Goal: Transaction & Acquisition: Purchase product/service

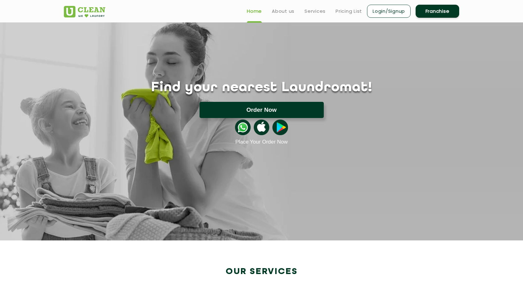
click at [269, 106] on button "Order Now" at bounding box center [261, 110] width 124 height 16
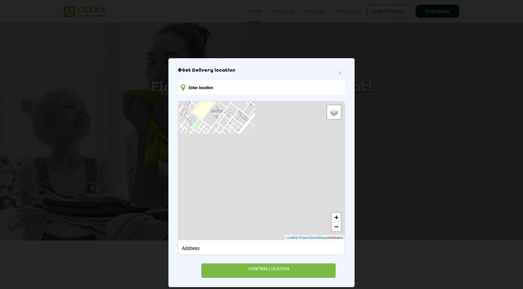
scroll to position [7, 0]
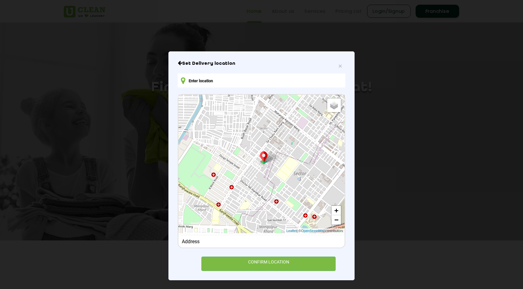
click at [204, 83] on input "text" at bounding box center [261, 80] width 167 height 14
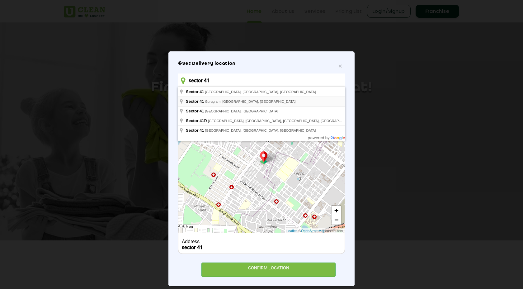
type input "[GEOGRAPHIC_DATA], [GEOGRAPHIC_DATA], [GEOGRAPHIC_DATA]"
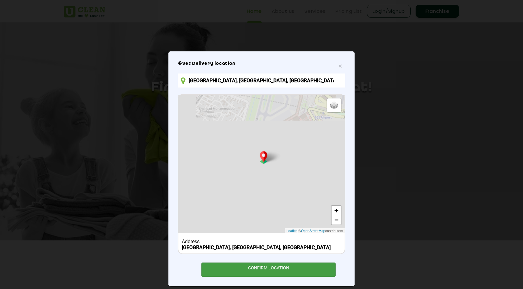
click at [264, 272] on div "CONFIRM LOCATION" at bounding box center [268, 269] width 134 height 14
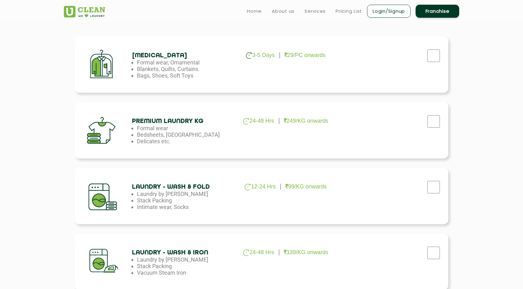
scroll to position [201, 0]
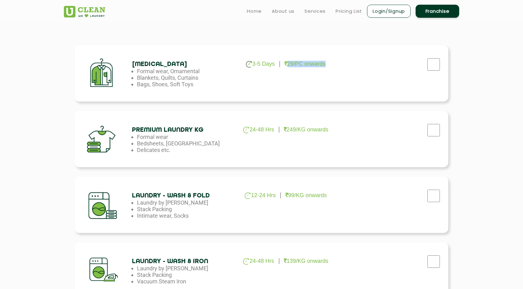
drag, startPoint x: 285, startPoint y: 63, endPoint x: 355, endPoint y: 63, distance: 69.7
click at [355, 63] on div "[MEDICAL_DATA] 3-5 Days 29/PC onwards Formal wear, Ornamental Blankets, Quilts,…" at bounding box center [261, 73] width 373 height 56
click at [432, 66] on input "checkbox" at bounding box center [434, 64] width 16 height 12
checkbox input "true"
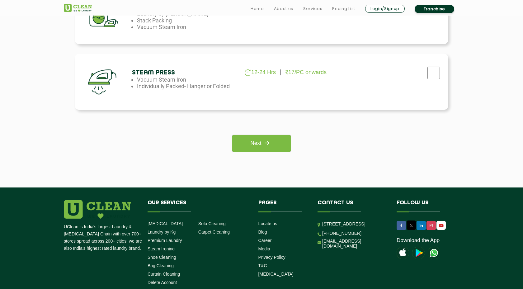
scroll to position [465, 0]
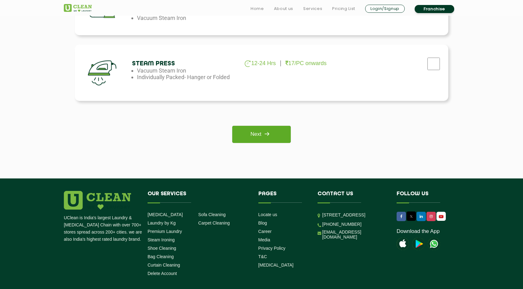
click at [261, 136] on link "Next" at bounding box center [261, 134] width 58 height 17
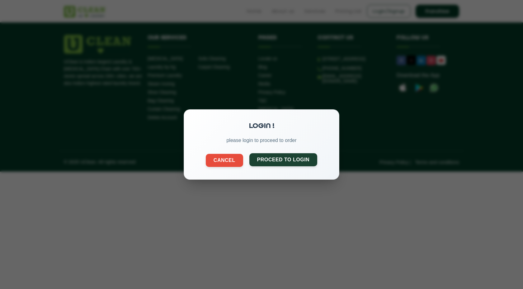
click at [277, 163] on button "Proceed to Login" at bounding box center [283, 159] width 68 height 13
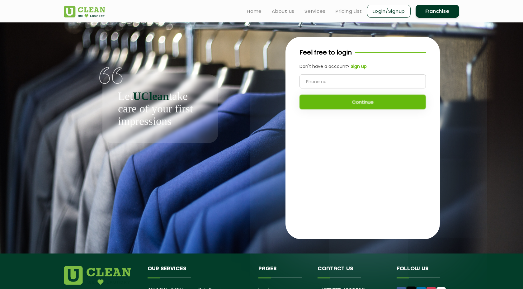
click at [325, 83] on input "tel" at bounding box center [362, 81] width 126 height 14
type input "6283218618"
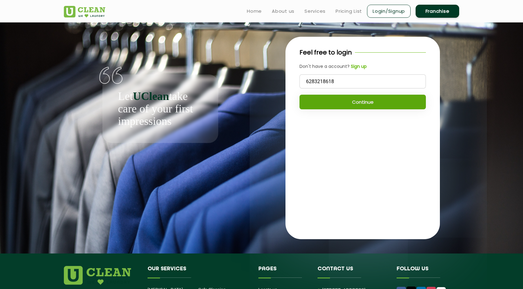
click at [367, 108] on button "Continue" at bounding box center [362, 102] width 126 height 15
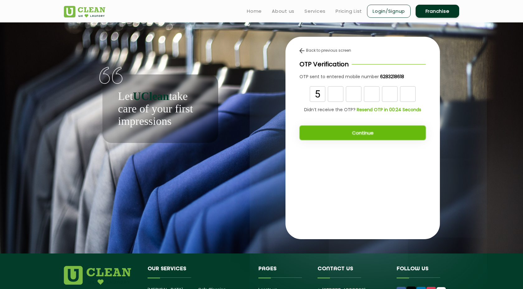
type input "5"
type input "2"
type input "1"
type input "6"
type input "8"
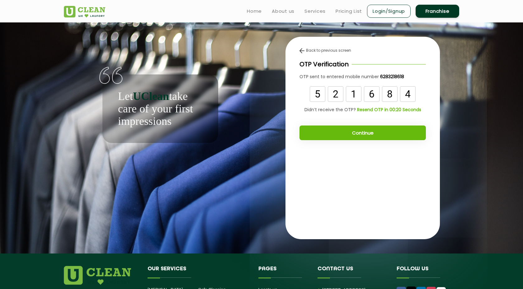
type input "4"
click at [352, 133] on button "Continue" at bounding box center [362, 132] width 126 height 15
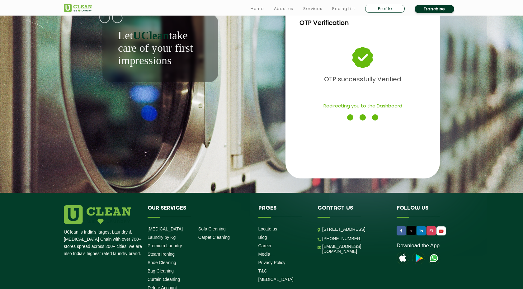
scroll to position [75, 0]
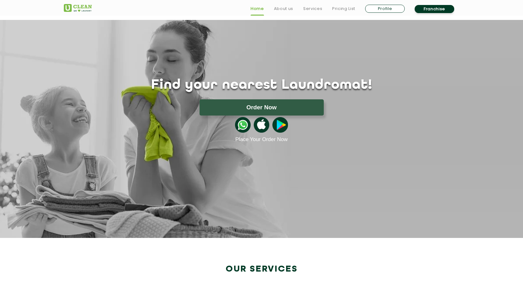
scroll to position [4, 0]
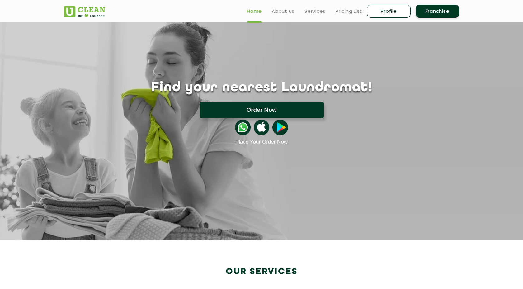
click at [282, 112] on button "Order Now" at bounding box center [261, 110] width 124 height 16
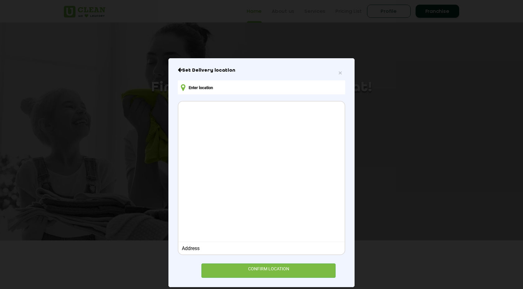
click at [221, 90] on input "text" at bounding box center [261, 87] width 167 height 14
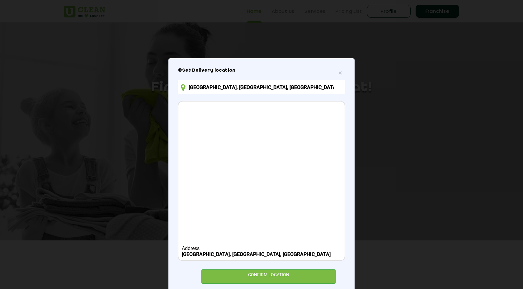
click at [279, 88] on input "[GEOGRAPHIC_DATA], [GEOGRAPHIC_DATA], [GEOGRAPHIC_DATA]" at bounding box center [261, 87] width 167 height 14
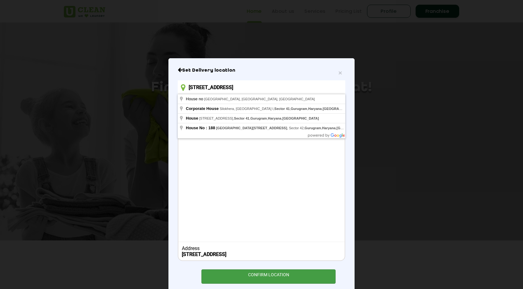
type input "Sector 41, Gurugram, Haryana, India , house no 58"
click at [281, 282] on div "CONFIRM LOCATION" at bounding box center [268, 276] width 134 height 14
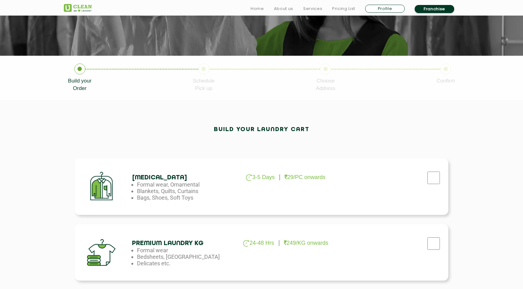
scroll to position [105, 0]
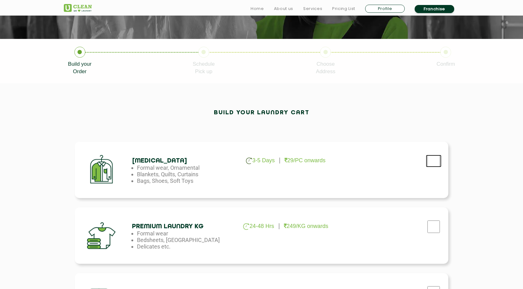
click at [431, 159] on input "checkbox" at bounding box center [434, 161] width 16 height 12
checkbox input "true"
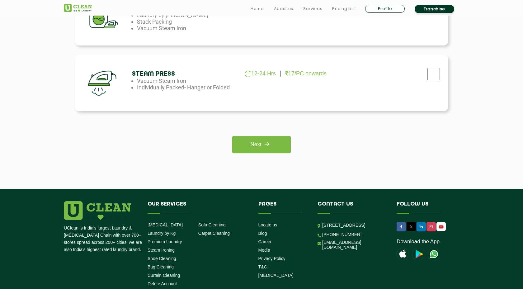
scroll to position [462, 0]
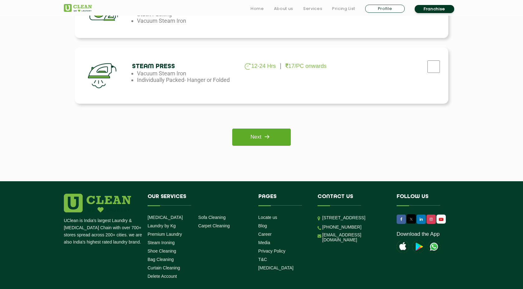
click at [267, 141] on img at bounding box center [266, 136] width 11 height 11
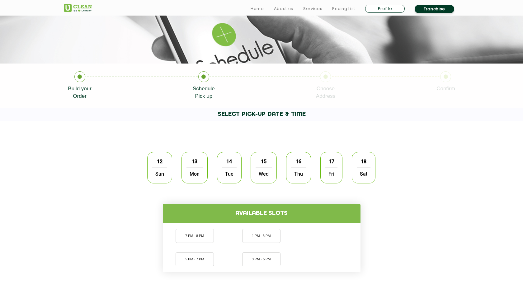
scroll to position [107, 0]
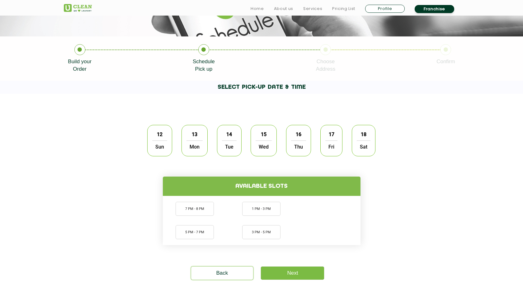
click at [161, 140] on span "12" at bounding box center [160, 134] width 12 height 12
click at [272, 212] on li "1 PM - 3 PM" at bounding box center [261, 209] width 38 height 14
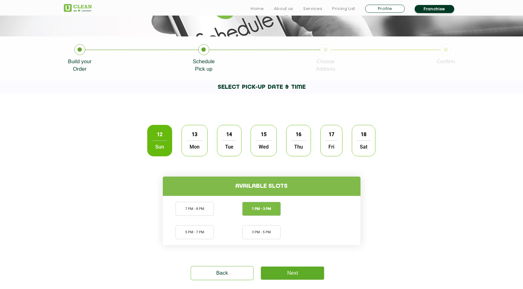
click at [302, 272] on link "Next" at bounding box center [292, 272] width 63 height 13
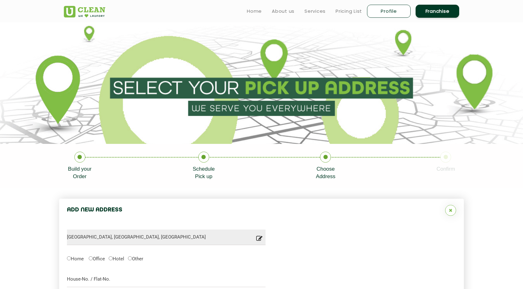
type input "Save"
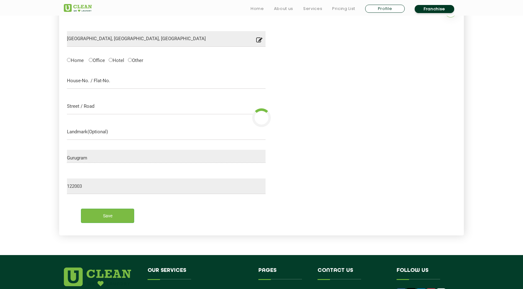
scroll to position [198, 0]
click at [71, 59] on label "Home" at bounding box center [75, 60] width 17 height 7
click at [71, 59] on input "Home" at bounding box center [69, 60] width 4 height 4
radio input "true"
click at [115, 81] on input "text" at bounding box center [166, 81] width 199 height 16
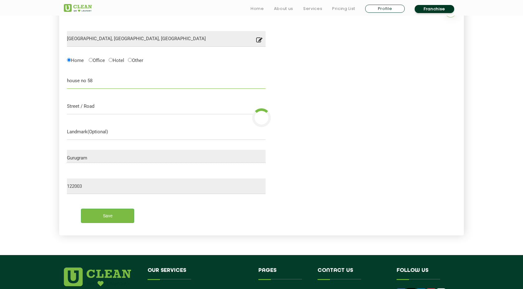
type input "house no 58"
click at [106, 104] on input "text" at bounding box center [166, 107] width 199 height 16
type input "sector 41"
click at [113, 128] on input "text" at bounding box center [166, 132] width 199 height 16
type input "near shakti peeth mandir"
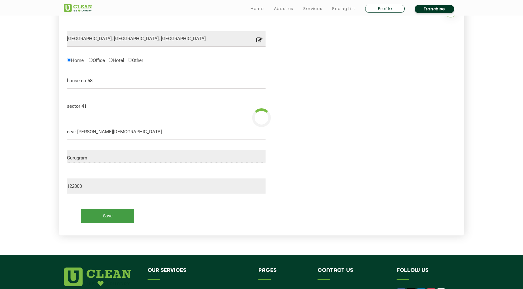
click at [118, 209] on input "Save" at bounding box center [107, 215] width 53 height 14
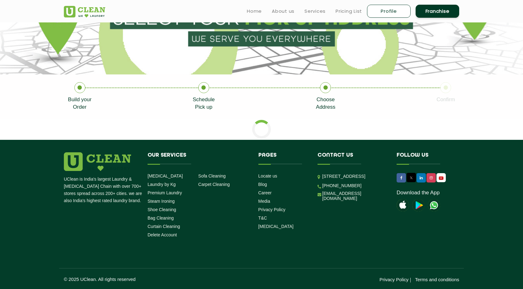
scroll to position [196, 0]
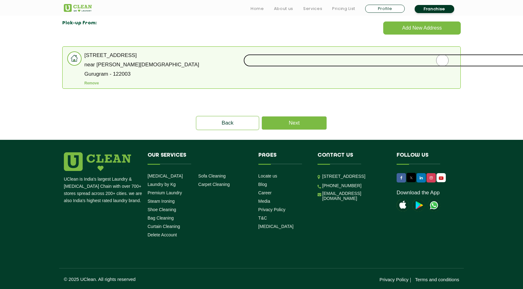
click at [440, 65] on input "radio" at bounding box center [442, 60] width 398 height 12
radio input "true"
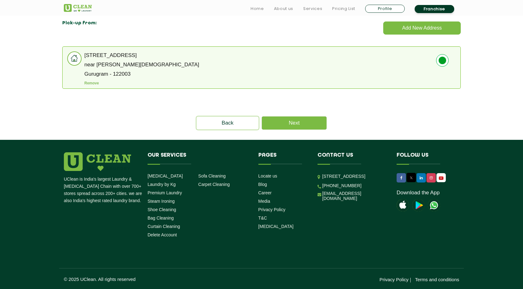
click at [129, 68] on li "house no 58, sector 41 near shakti peeth mandir Gurugram - 122003 Remove" at bounding box center [261, 67] width 398 height 42
click at [299, 123] on link "Next" at bounding box center [294, 122] width 65 height 13
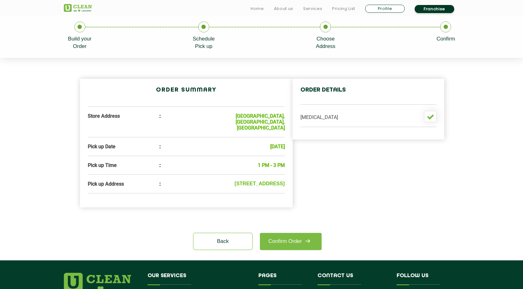
scroll to position [137, 0]
